Goal: Information Seeking & Learning: Learn about a topic

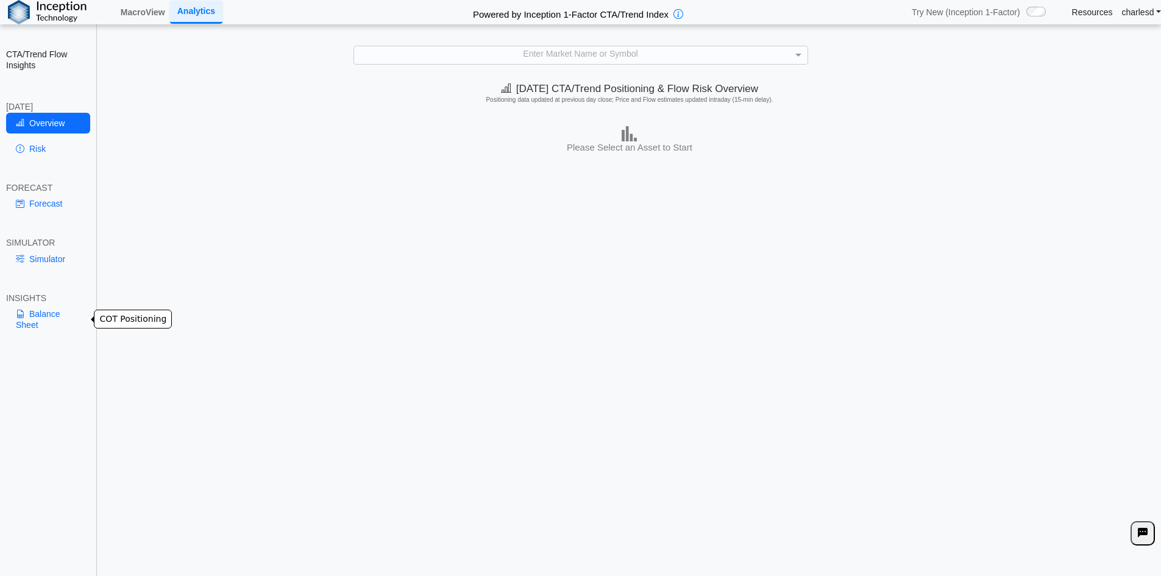
click at [65, 312] on link "Balance Sheet" at bounding box center [48, 320] width 84 height 32
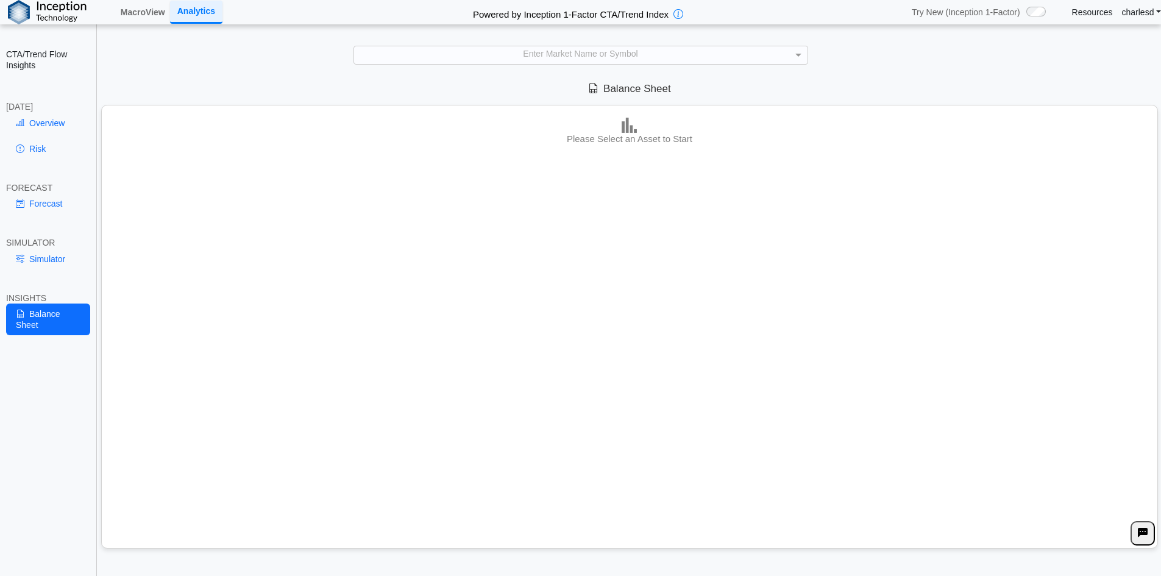
click at [517, 57] on div "Enter Market Name or Symbol" at bounding box center [580, 54] width 453 height 17
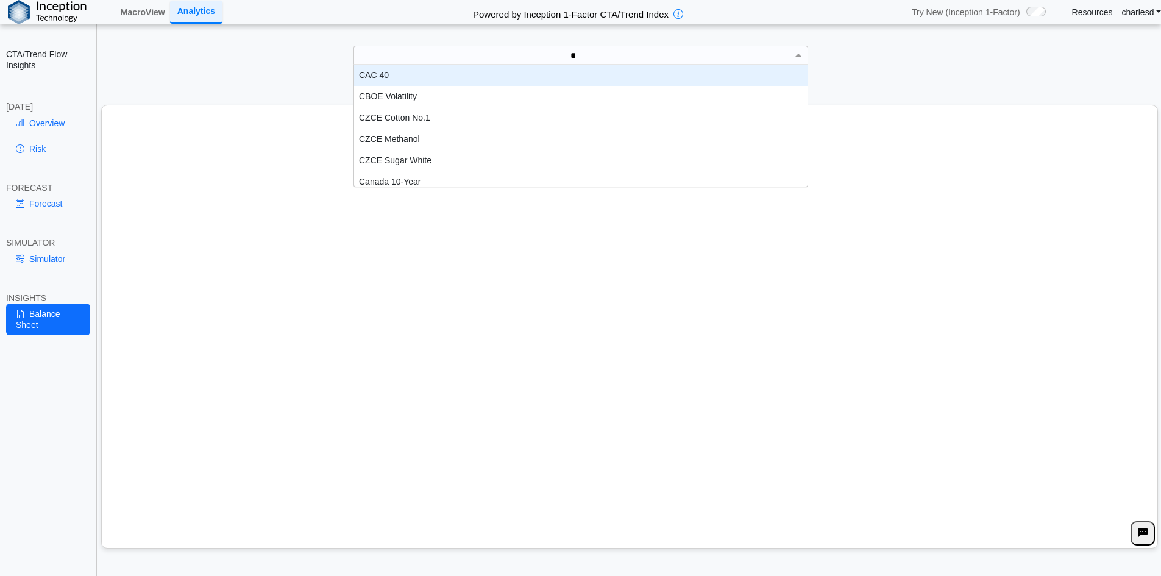
scroll to position [34, 444]
type input "****"
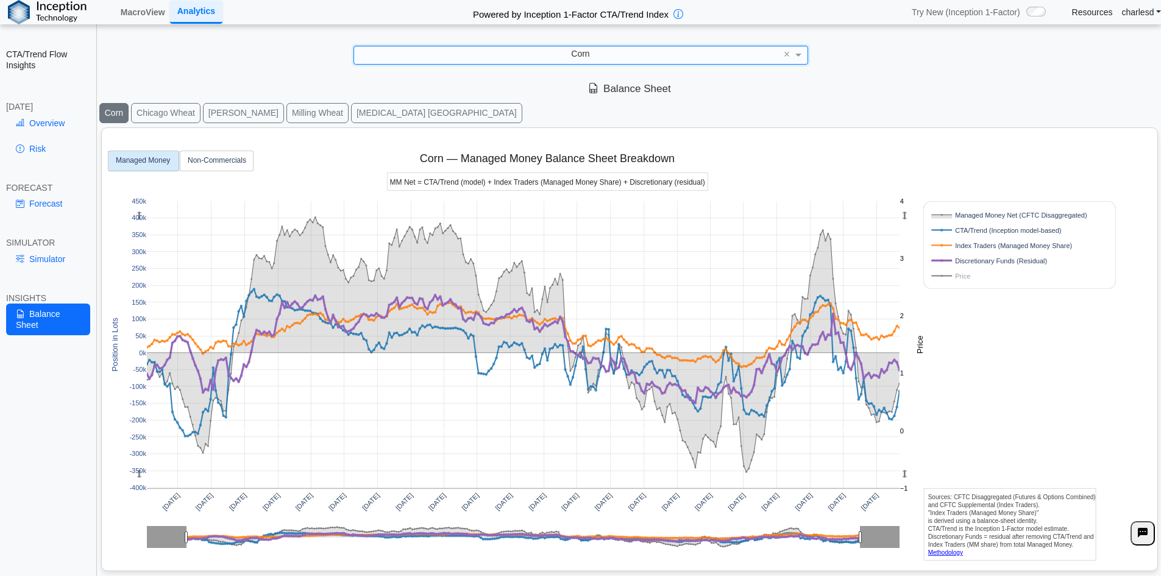
click at [987, 241] on rect at bounding box center [1006, 246] width 155 height 12
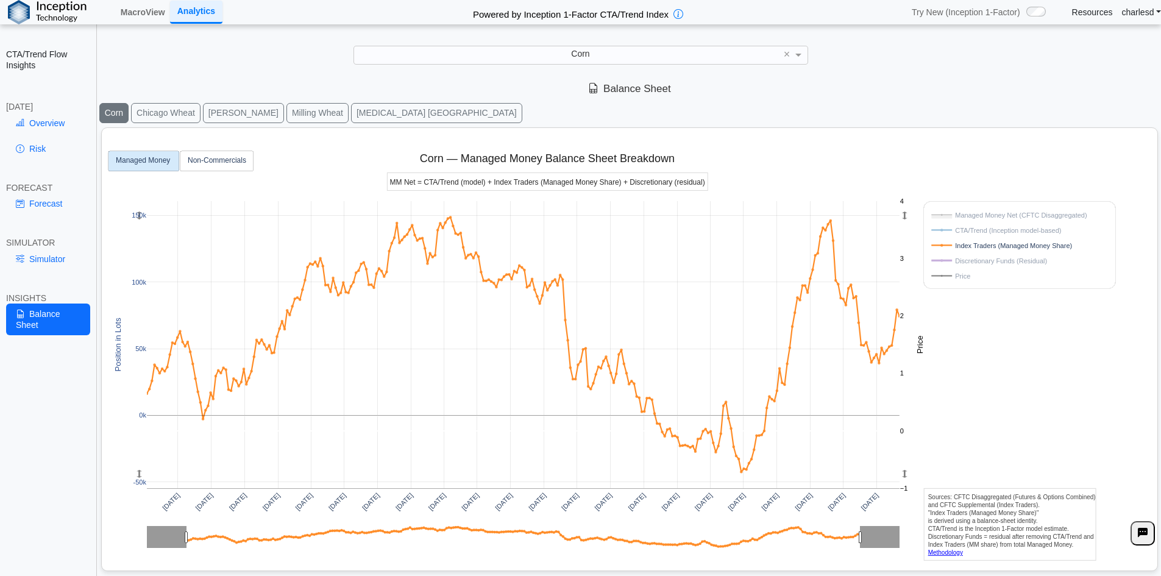
click at [986, 233] on rect at bounding box center [1006, 230] width 155 height 12
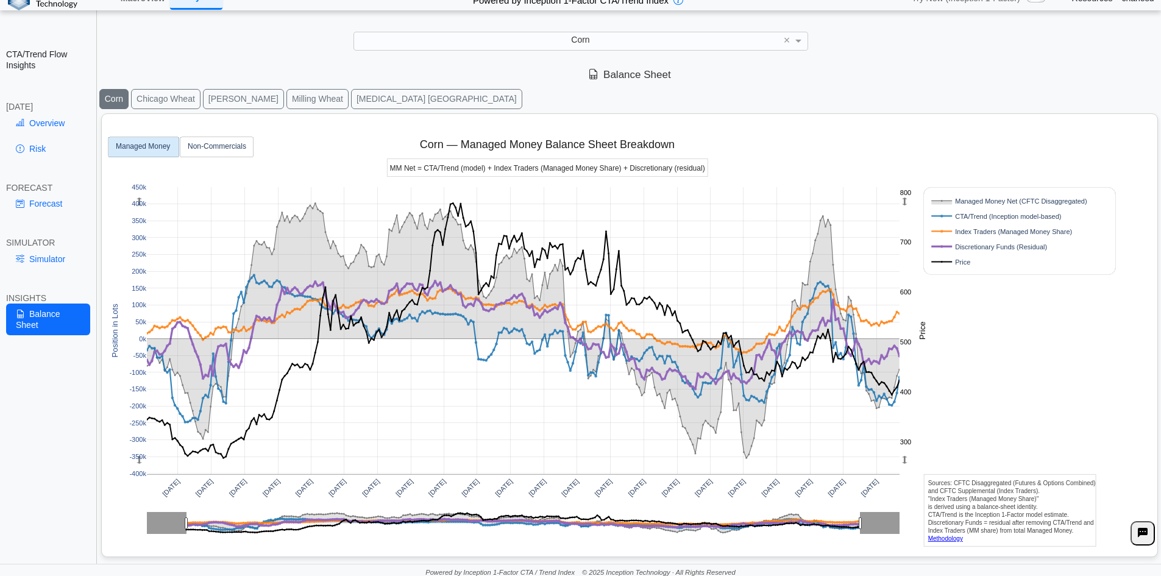
scroll to position [17, 0]
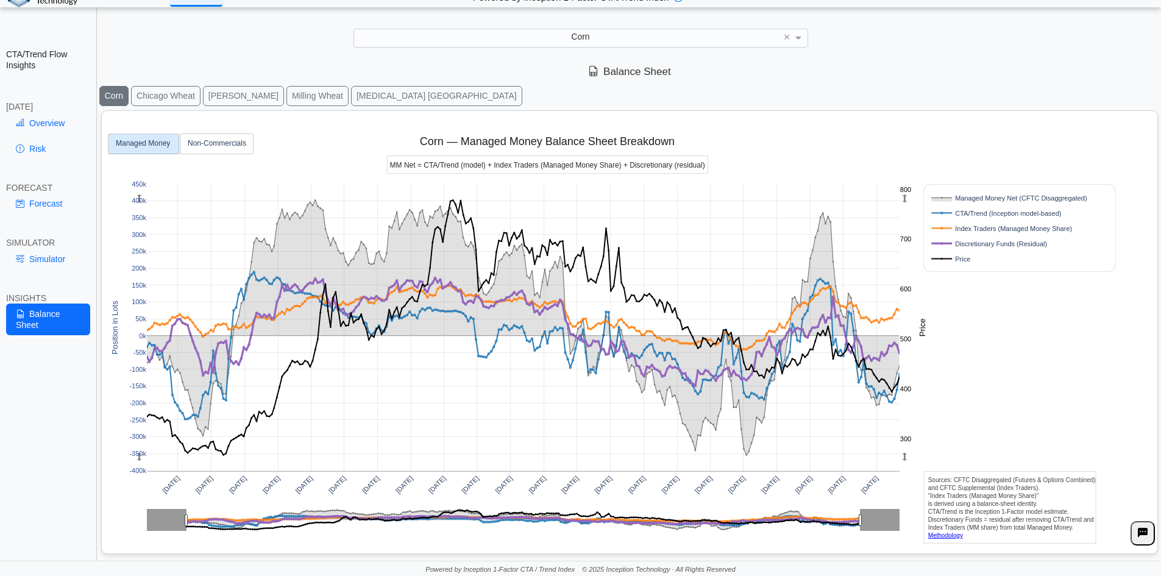
click at [945, 262] on rect at bounding box center [1006, 259] width 155 height 12
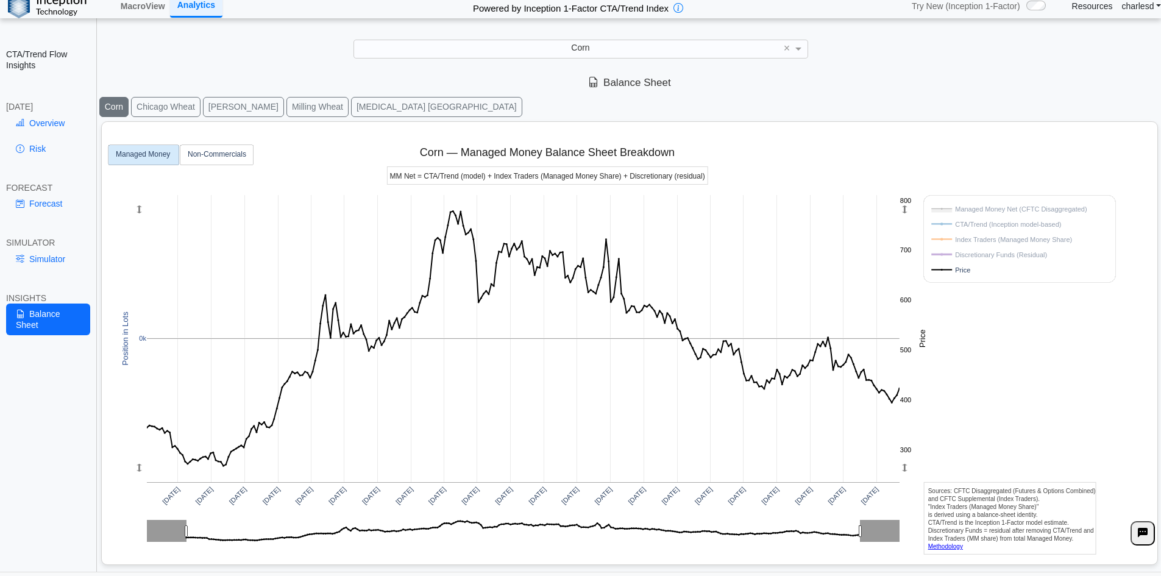
scroll to position [0, 0]
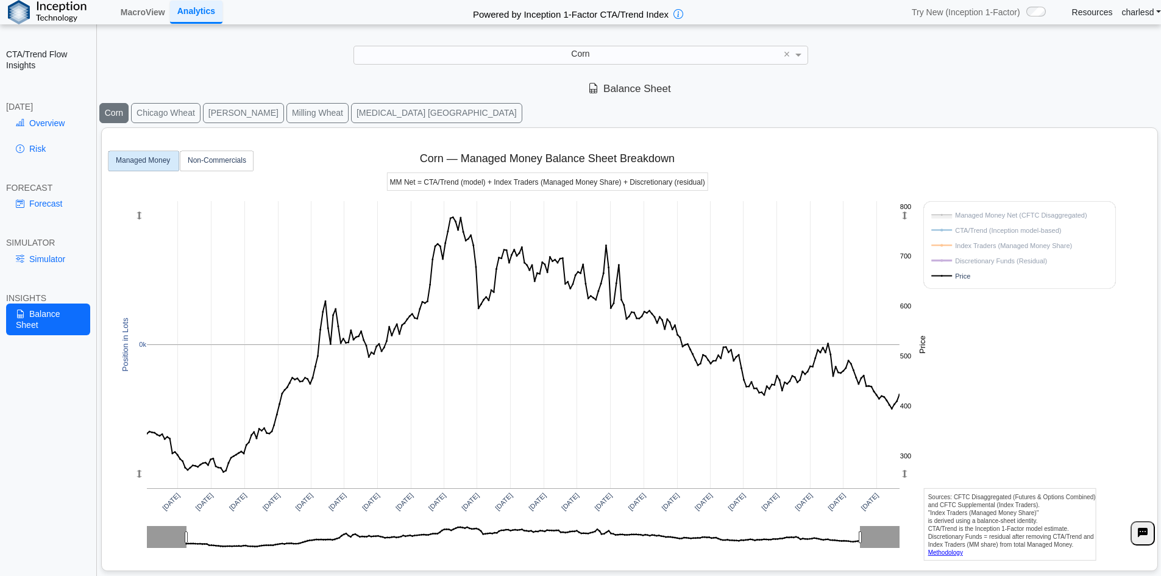
click at [953, 258] on rect at bounding box center [1006, 261] width 155 height 12
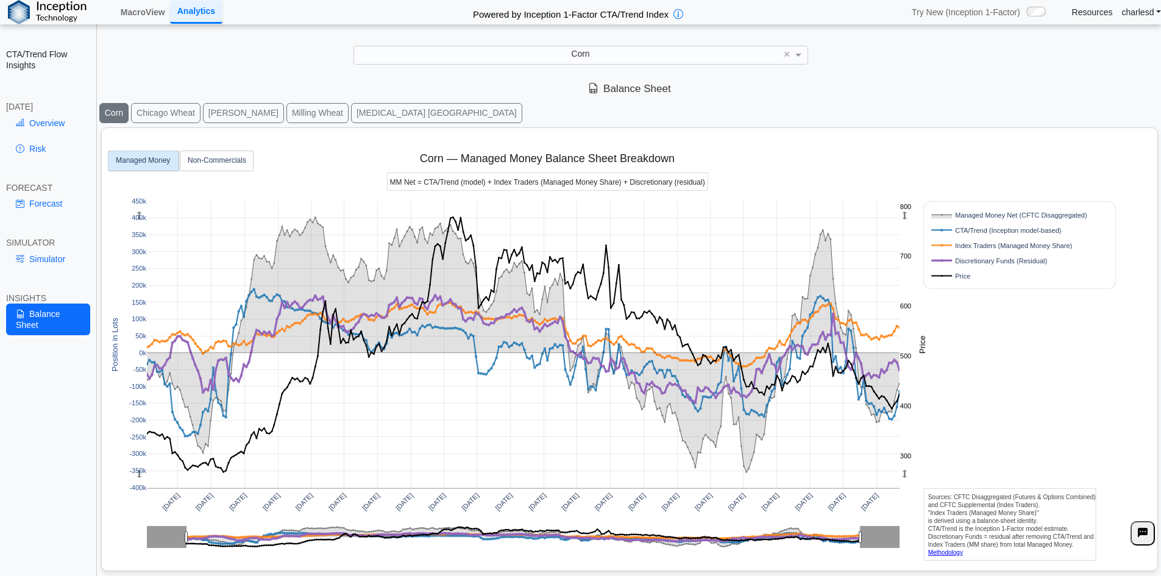
click at [948, 241] on rect at bounding box center [1006, 246] width 155 height 12
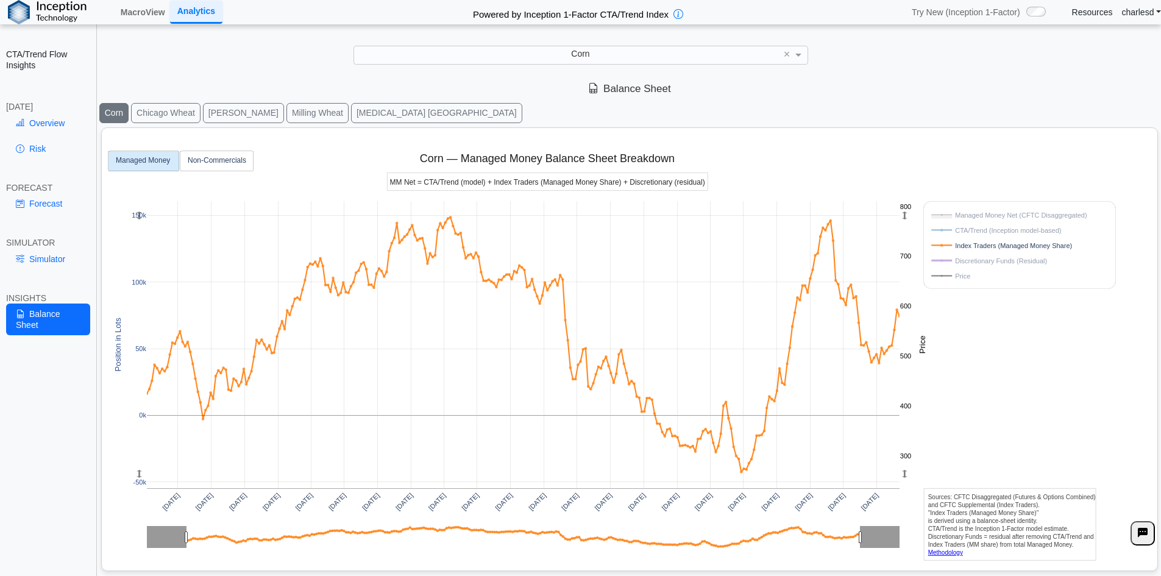
click at [956, 267] on rect at bounding box center [1020, 244] width 191 height 87
click at [961, 263] on rect at bounding box center [1006, 261] width 155 height 12
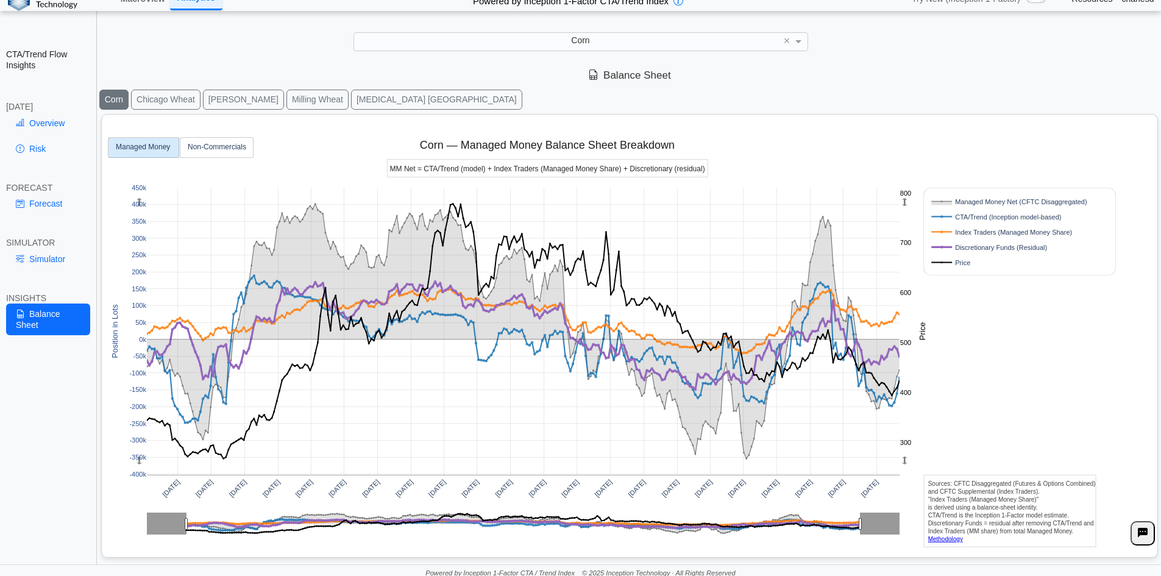
scroll to position [17, 0]
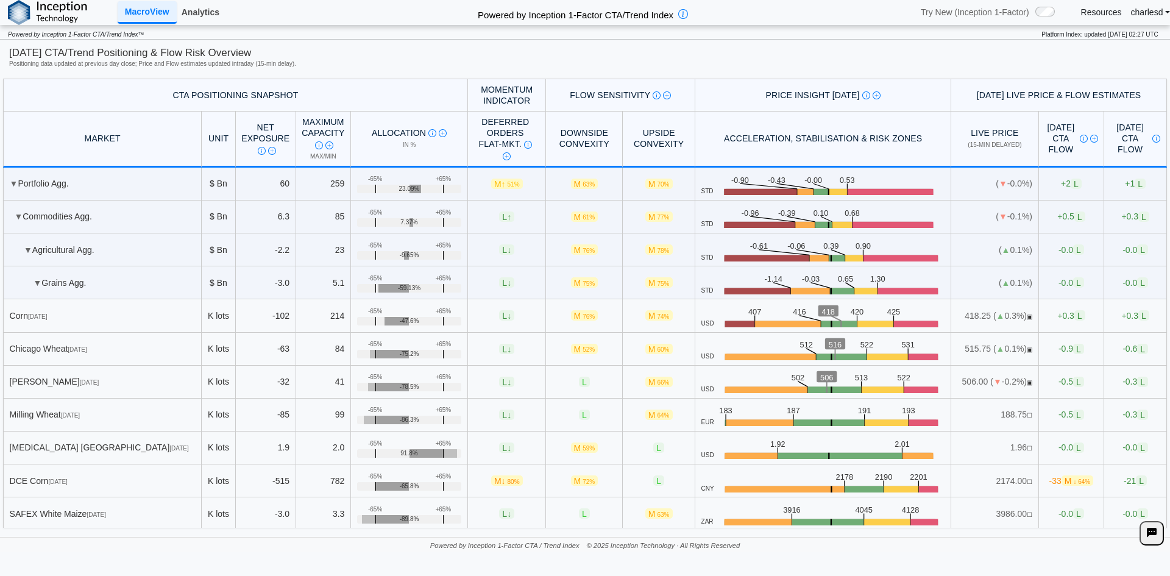
click at [194, 20] on link "Analytics" at bounding box center [201, 12] width 48 height 21
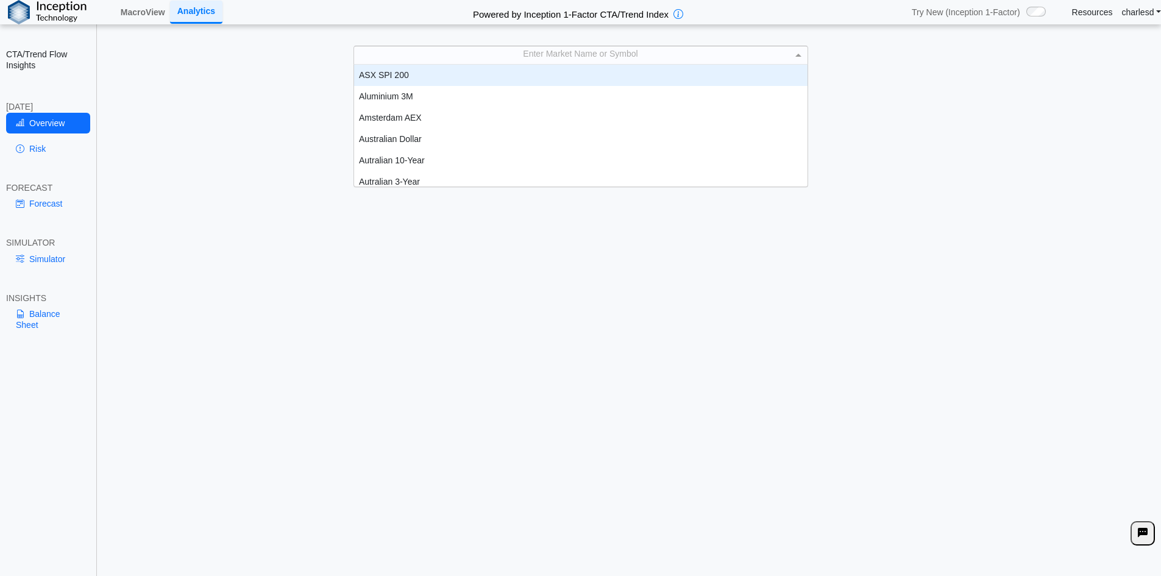
click at [499, 48] on div "Enter Market Name or Symbol" at bounding box center [580, 54] width 453 height 17
type input "**"
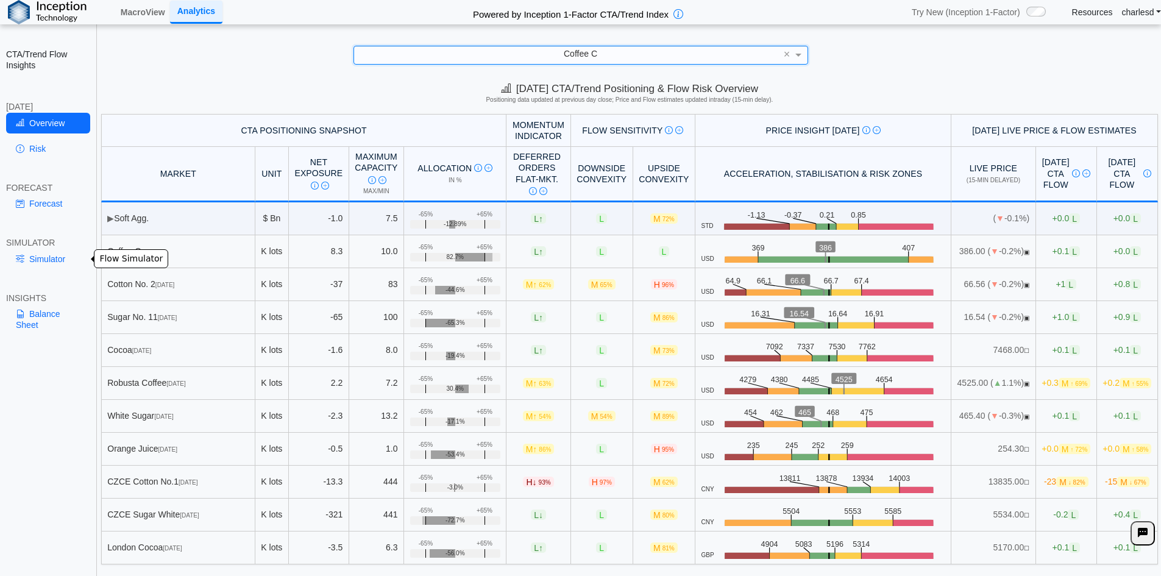
click at [34, 261] on link "Simulator" at bounding box center [48, 259] width 84 height 21
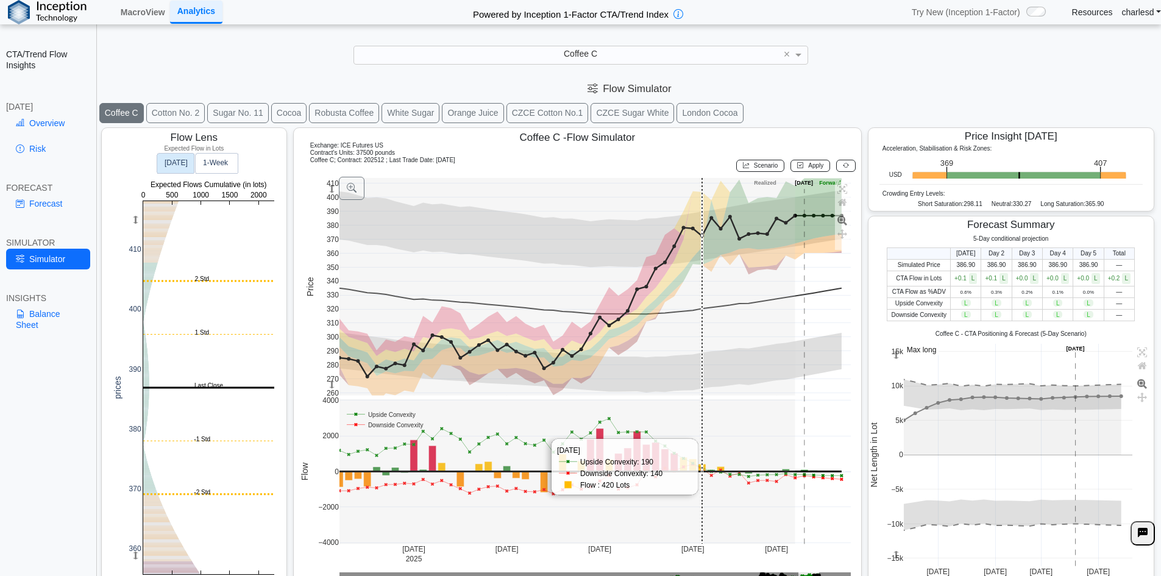
scroll to position [20, 0]
